Goal: Book appointment/travel/reservation

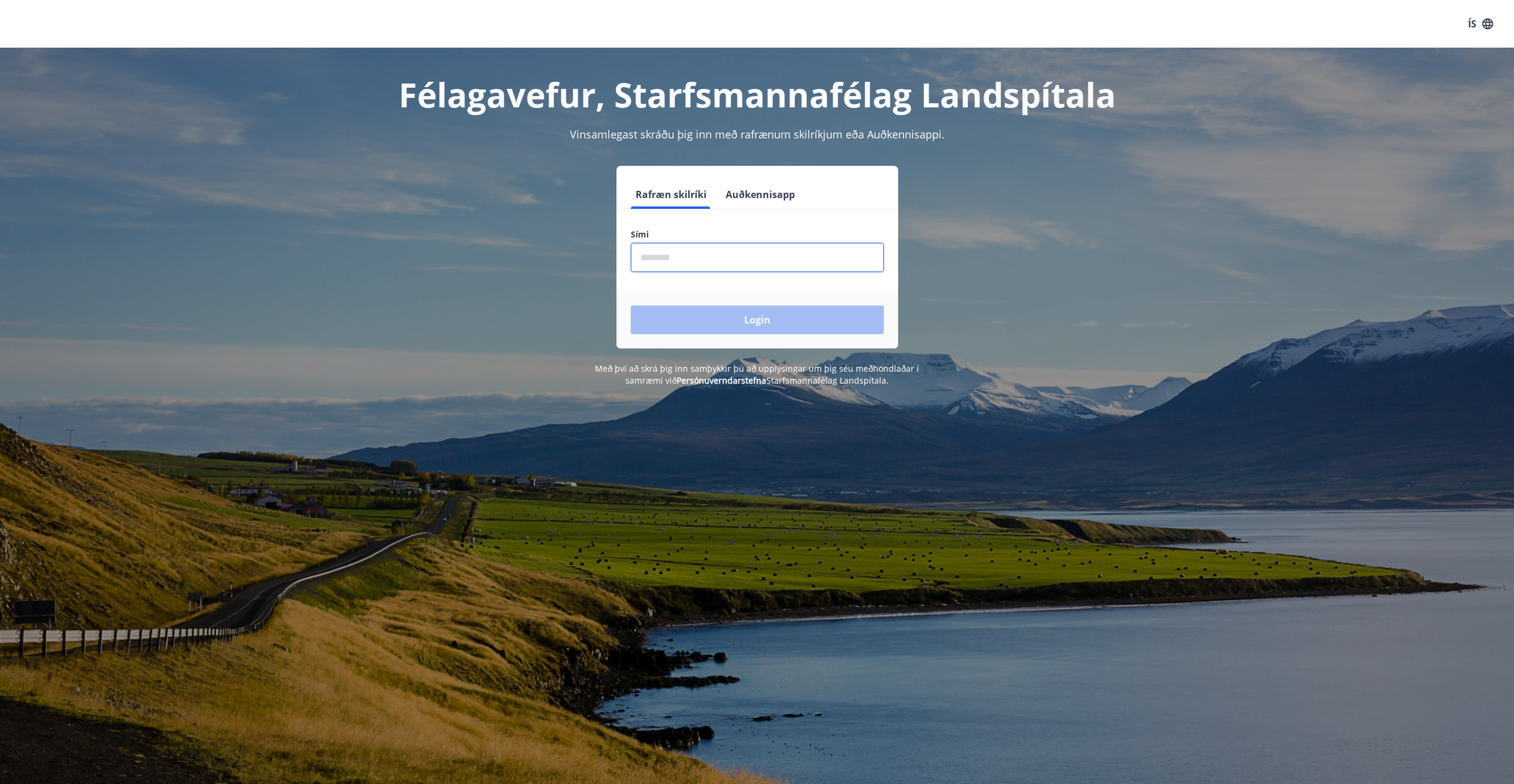
click at [740, 253] on input "phone" at bounding box center [757, 257] width 253 height 30
type input "********"
click at [760, 320] on button "Login" at bounding box center [757, 320] width 253 height 29
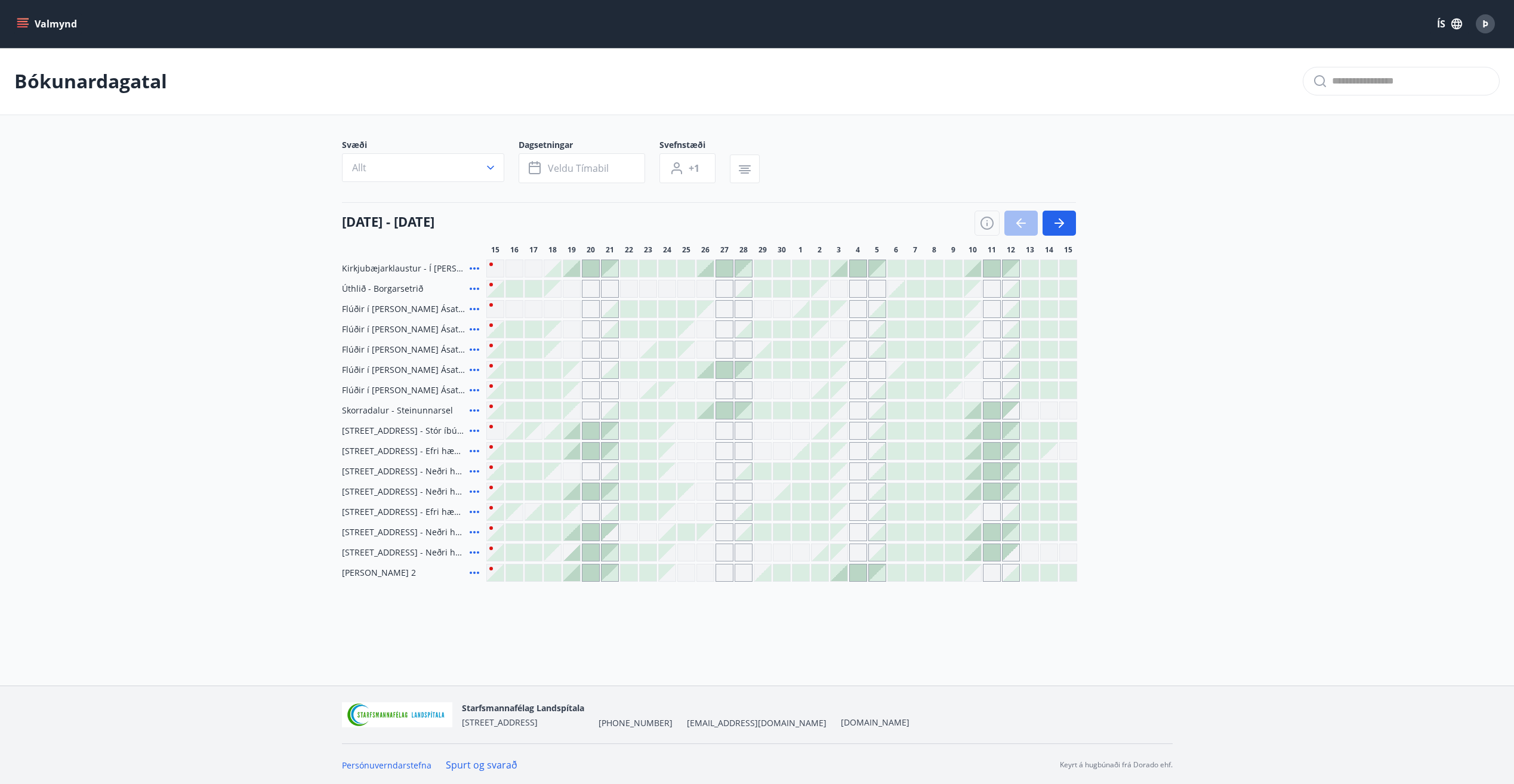
click at [707, 413] on div at bounding box center [705, 410] width 17 height 17
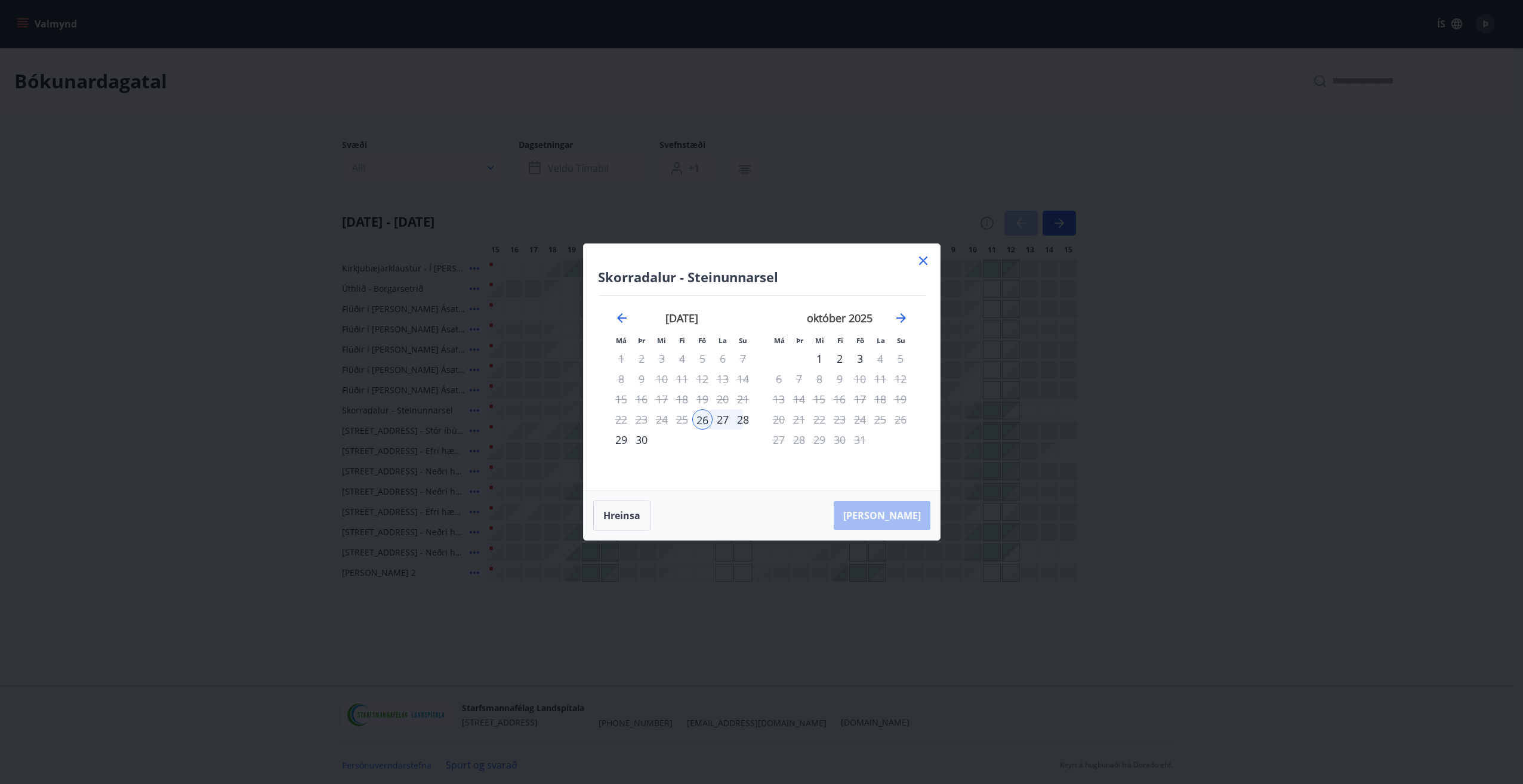
click at [743, 420] on div "28" at bounding box center [742, 419] width 21 height 21
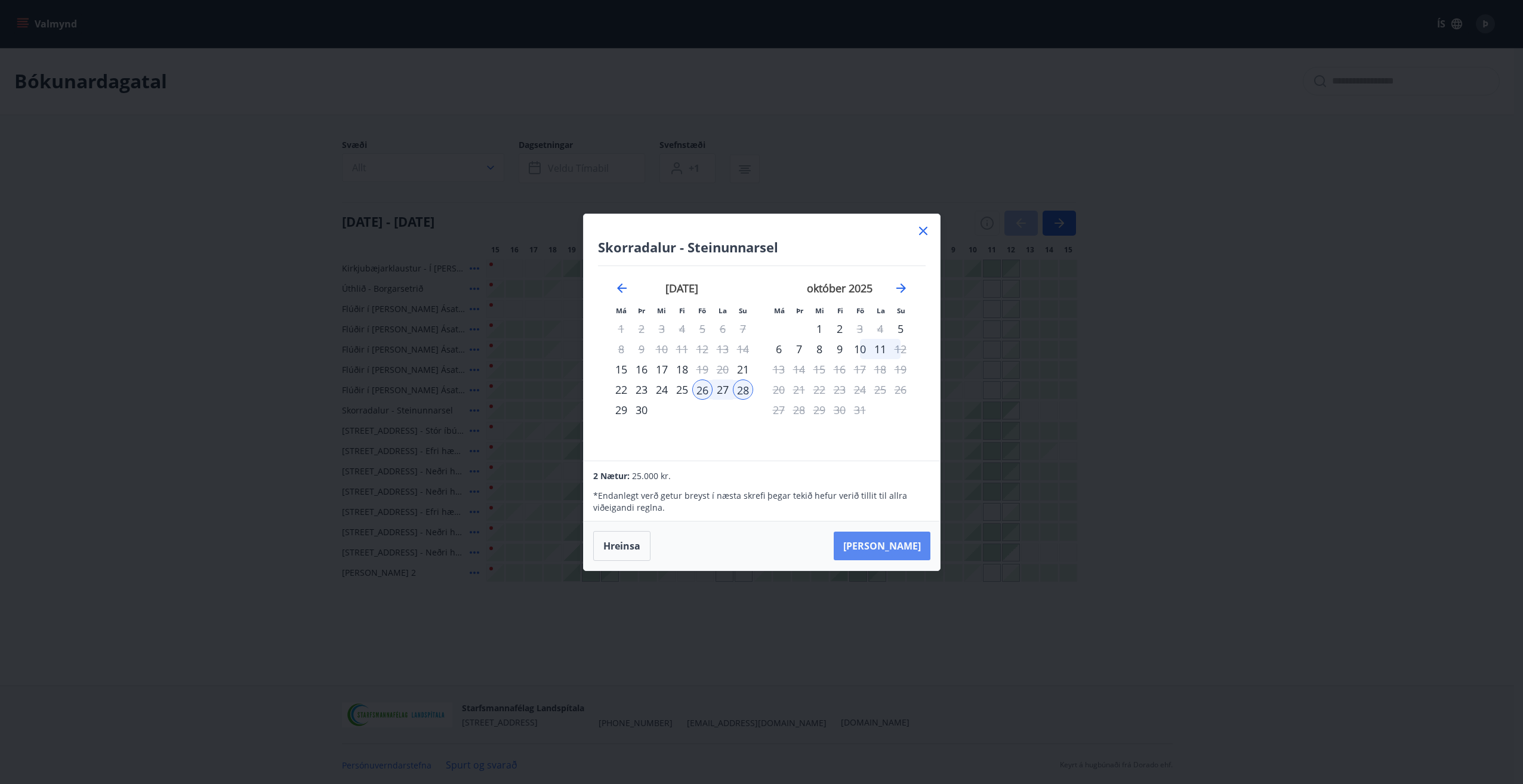
click at [904, 548] on button "Taka Frá" at bounding box center [882, 546] width 97 height 29
click at [904, 548] on div "Hreinsa Taka Frá" at bounding box center [761, 546] width 356 height 49
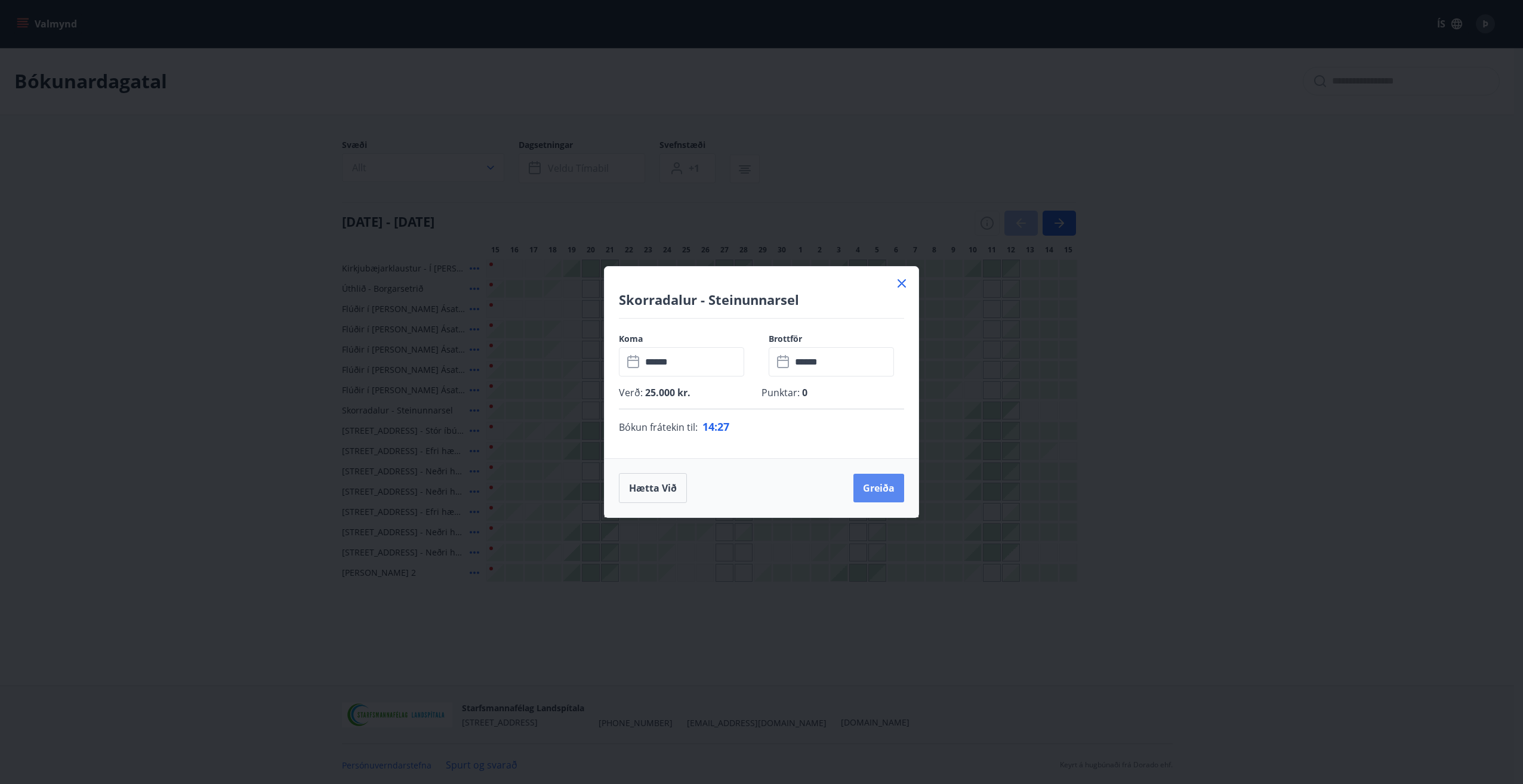
click at [878, 486] on button "Greiða" at bounding box center [878, 487] width 51 height 29
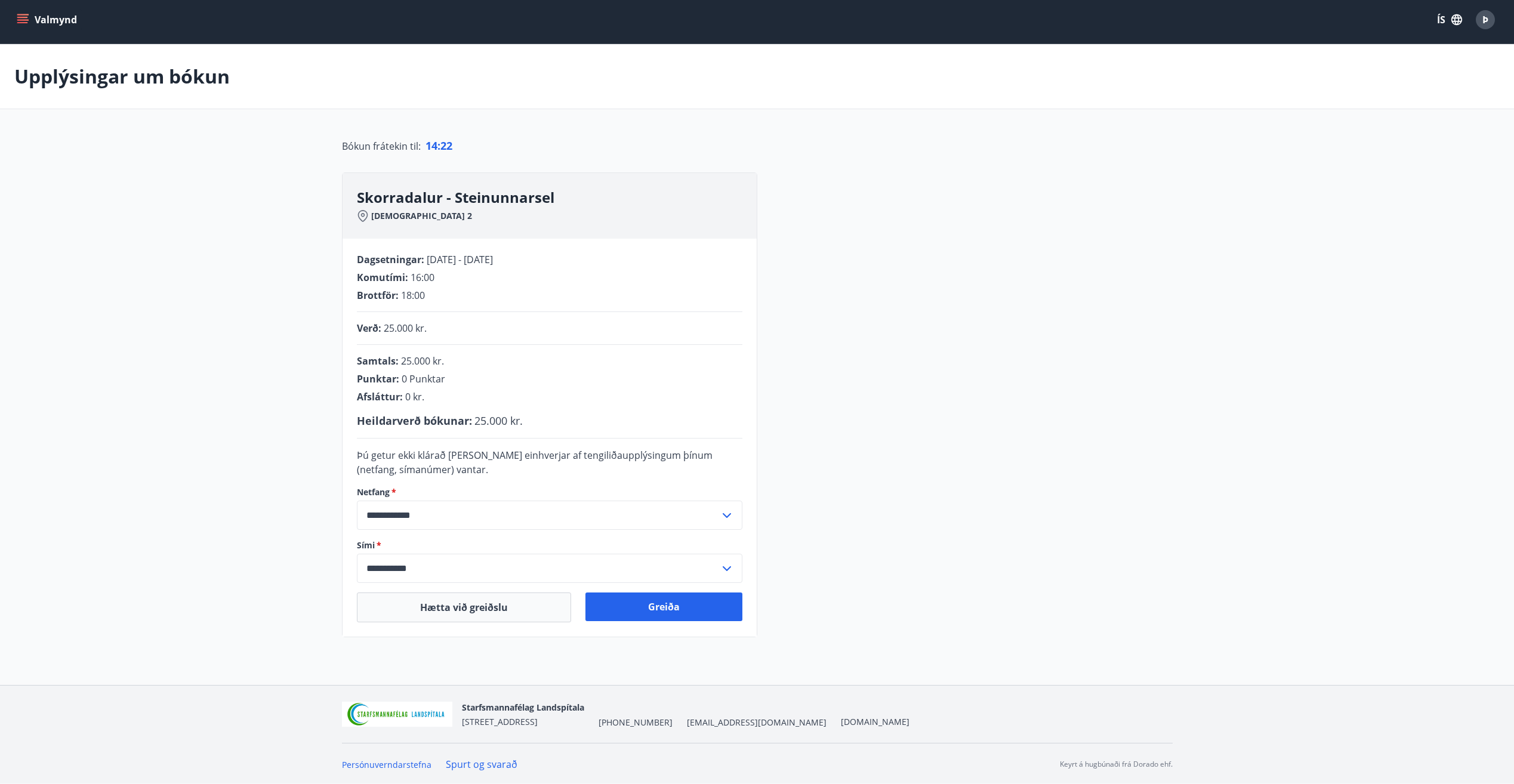
scroll to position [5, 0]
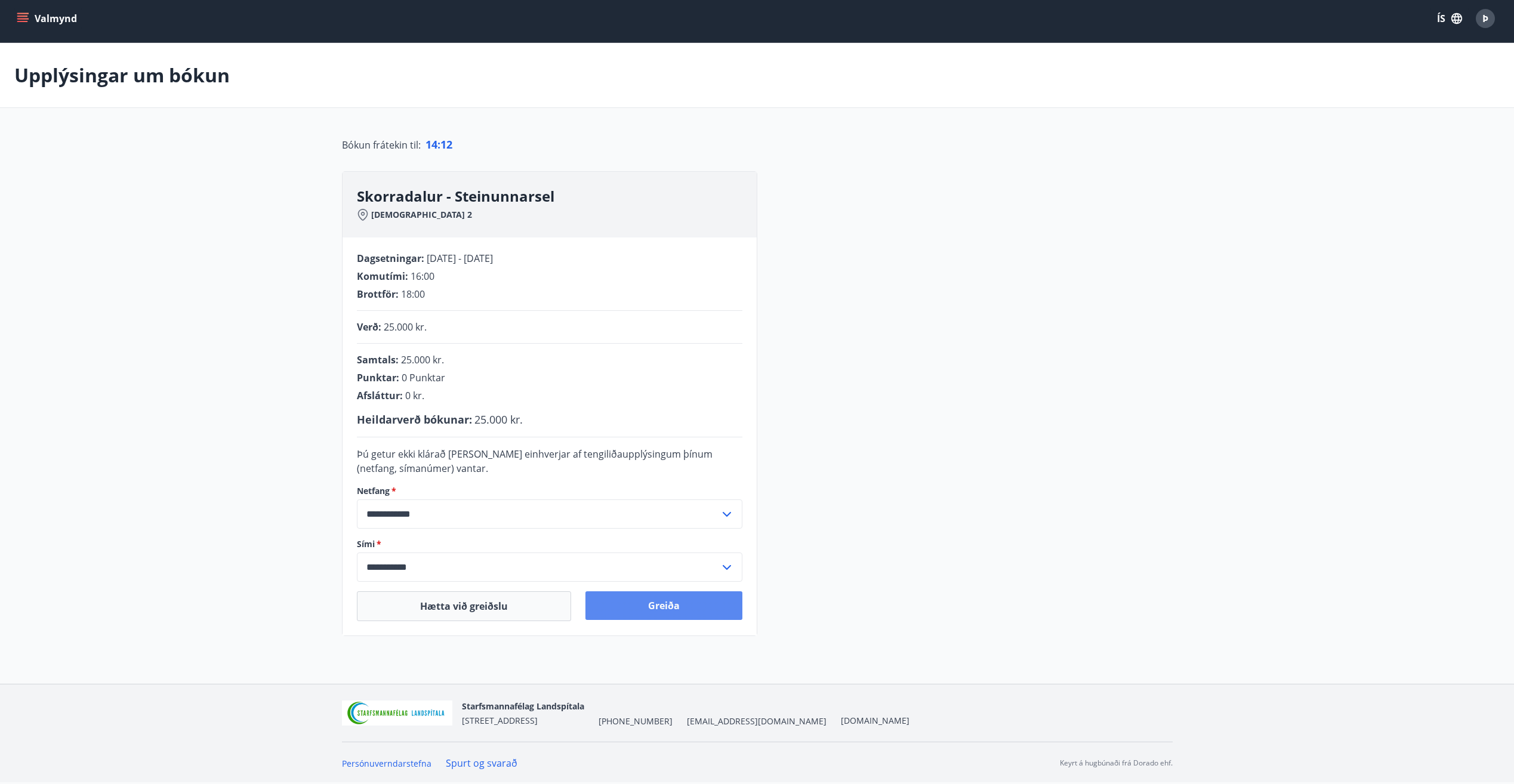
click at [664, 607] on button "Greiða" at bounding box center [663, 606] width 157 height 29
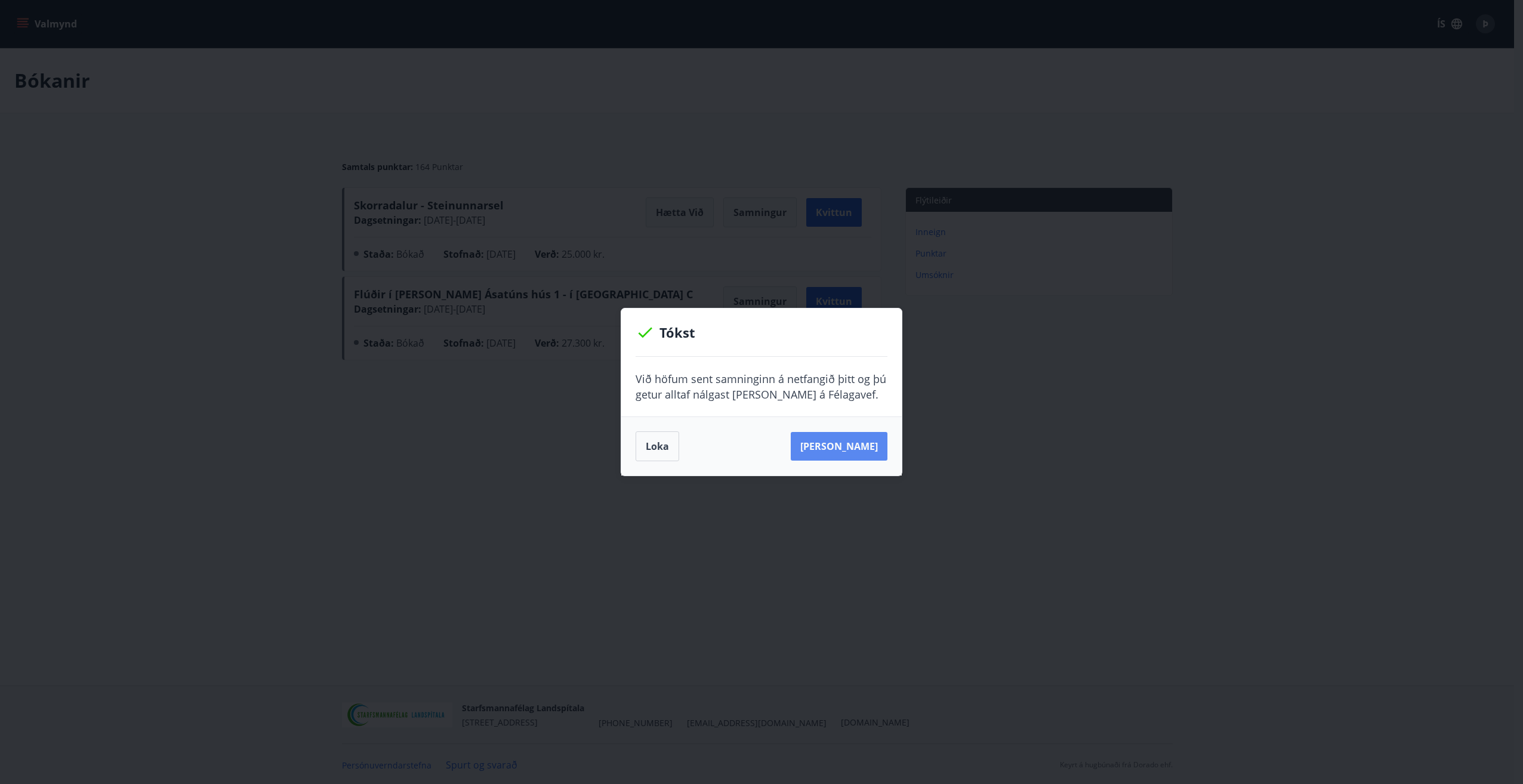
click at [847, 444] on button "[PERSON_NAME]" at bounding box center [839, 446] width 97 height 29
click at [659, 447] on button "Loka" at bounding box center [657, 445] width 44 height 30
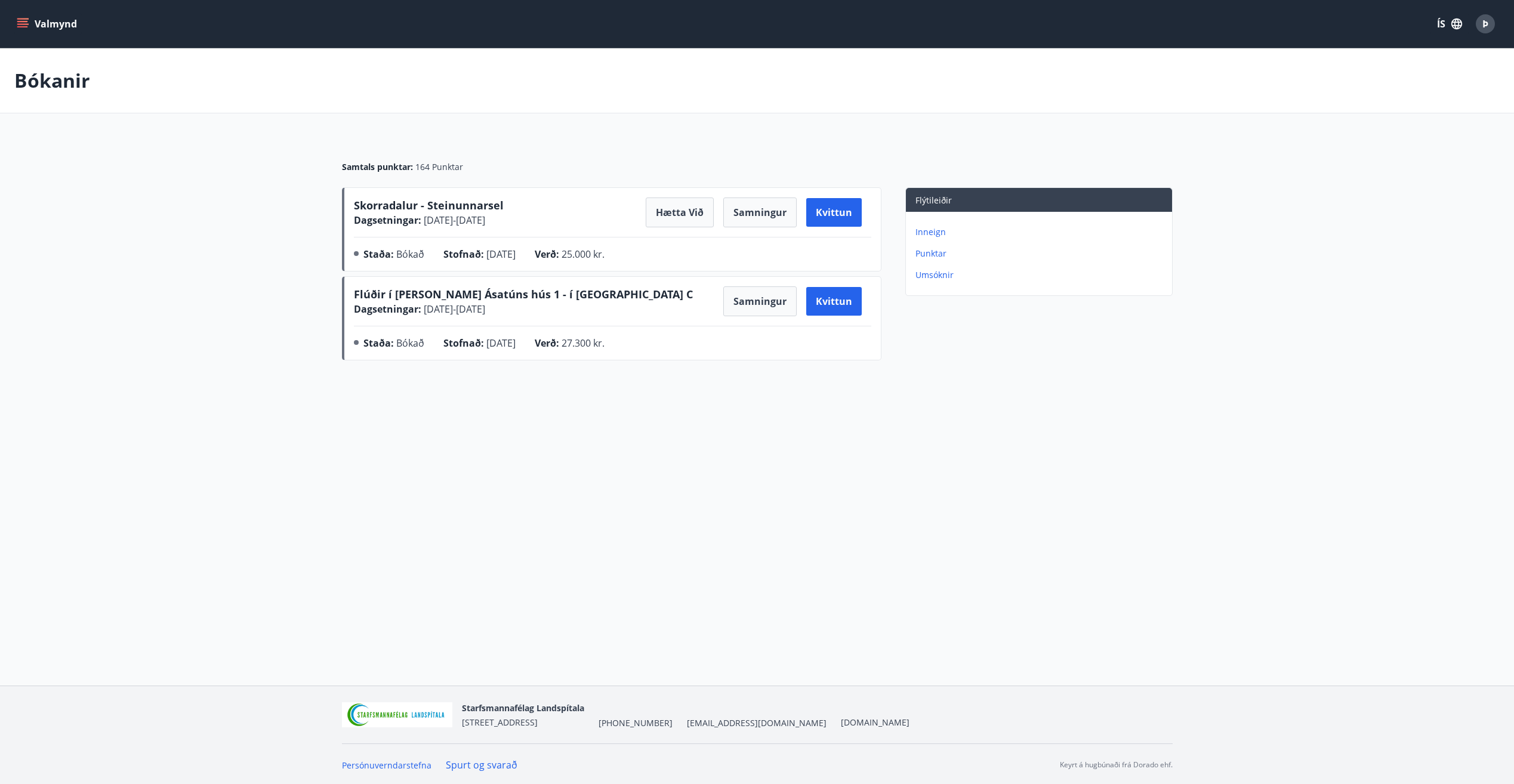
click at [709, 83] on div "Bókanir" at bounding box center [757, 81] width 1514 height 65
click at [22, 22] on icon "menu" at bounding box center [22, 21] width 11 height 1
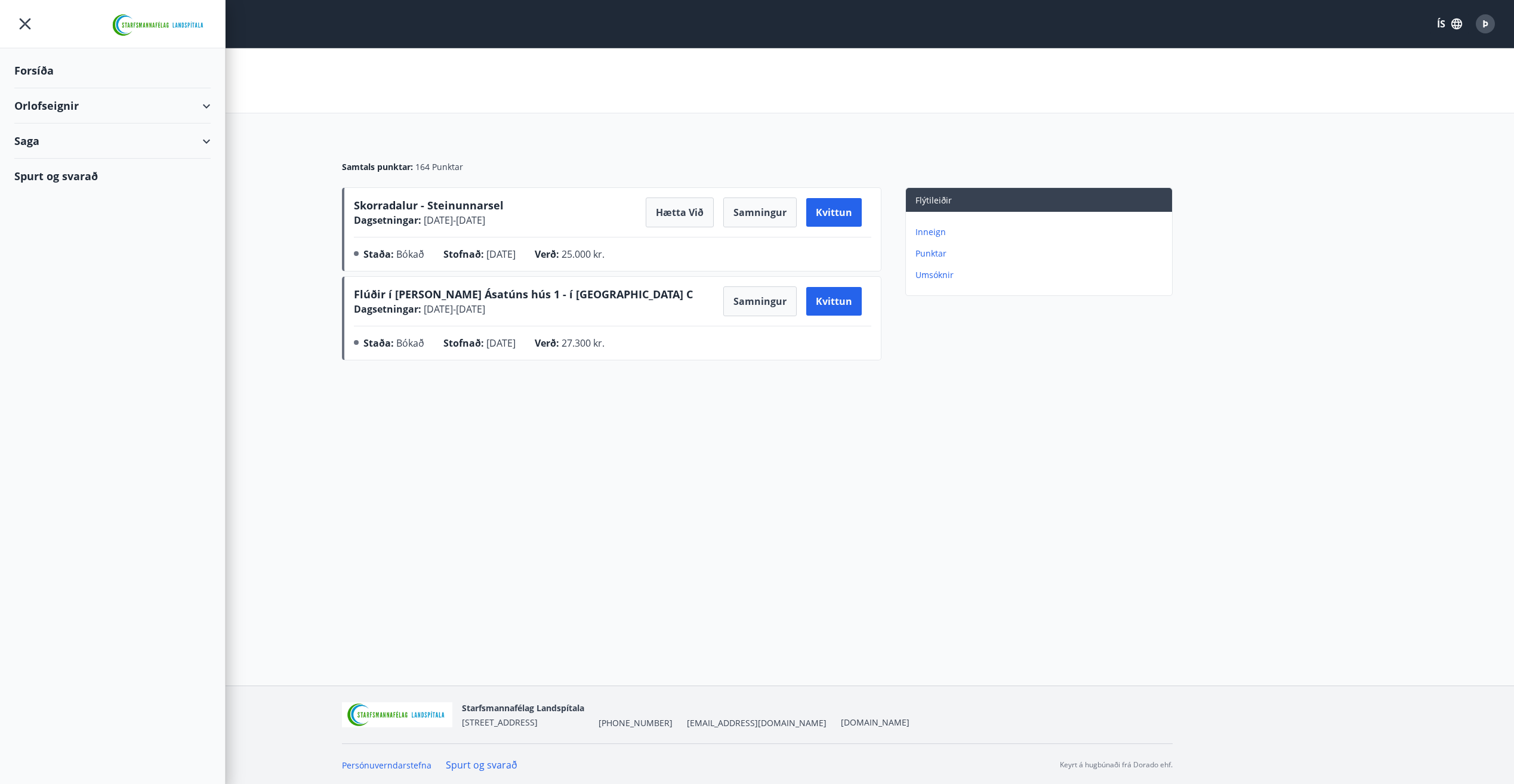
click at [29, 71] on div "Forsíða" at bounding box center [112, 70] width 196 height 35
